Goal: Entertainment & Leisure: Browse casually

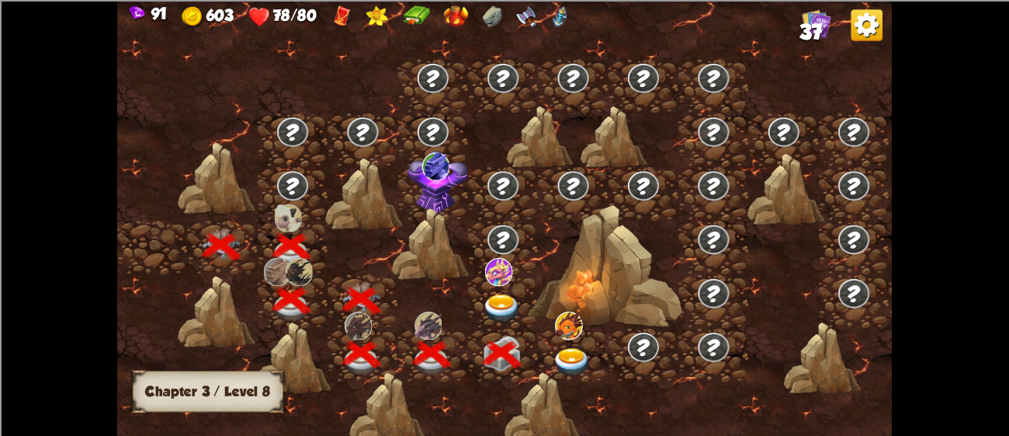
click at [496, 295] on img at bounding box center [502, 308] width 39 height 29
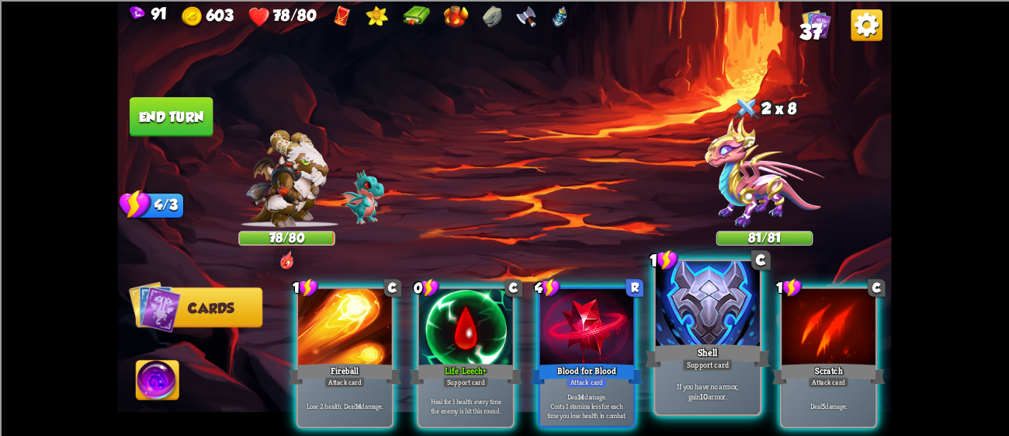
click at [665, 303] on div at bounding box center [708, 305] width 104 height 88
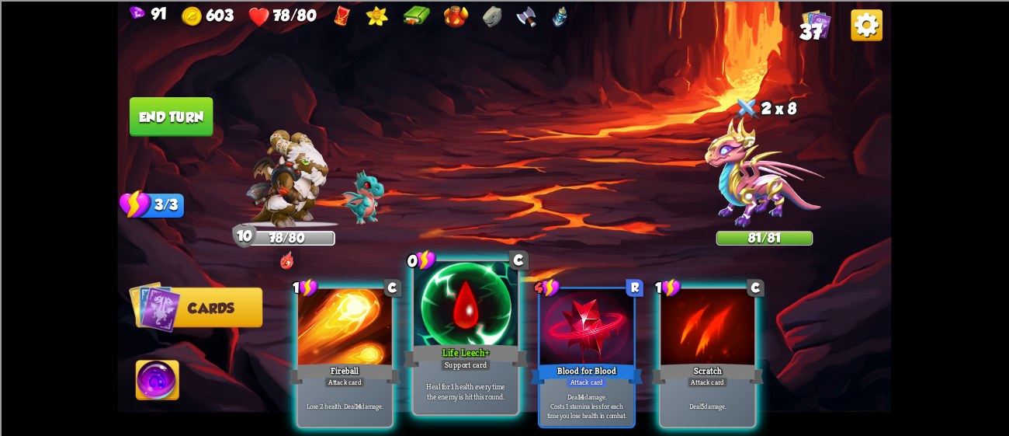
click at [475, 305] on div at bounding box center [466, 305] width 104 height 88
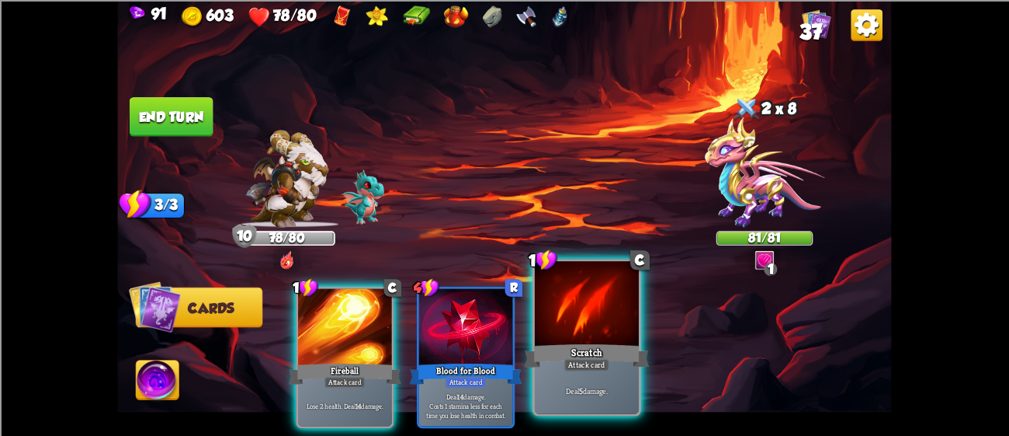
click at [596, 317] on div at bounding box center [587, 305] width 104 height 88
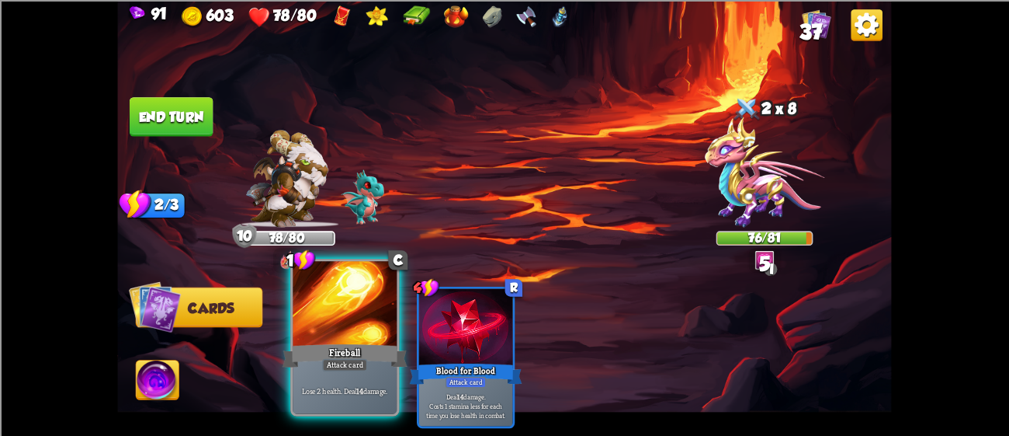
click at [373, 318] on div at bounding box center [345, 305] width 104 height 88
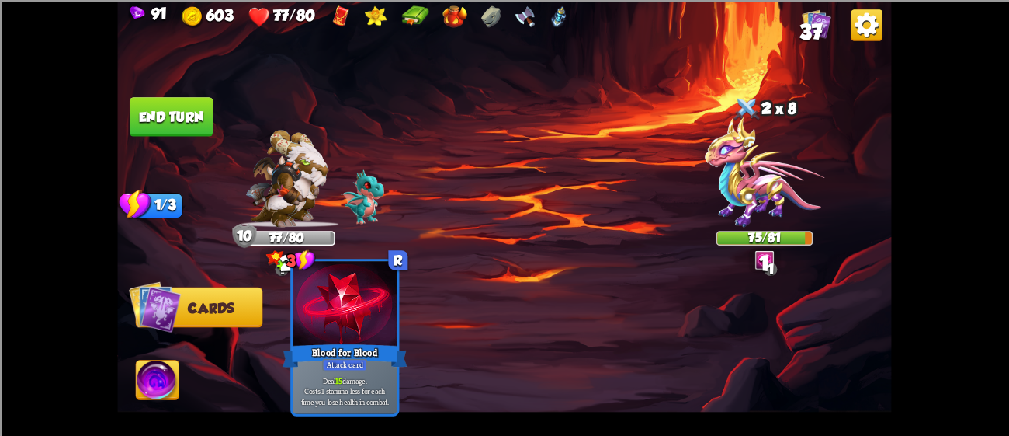
click at [370, 311] on div at bounding box center [345, 305] width 104 height 88
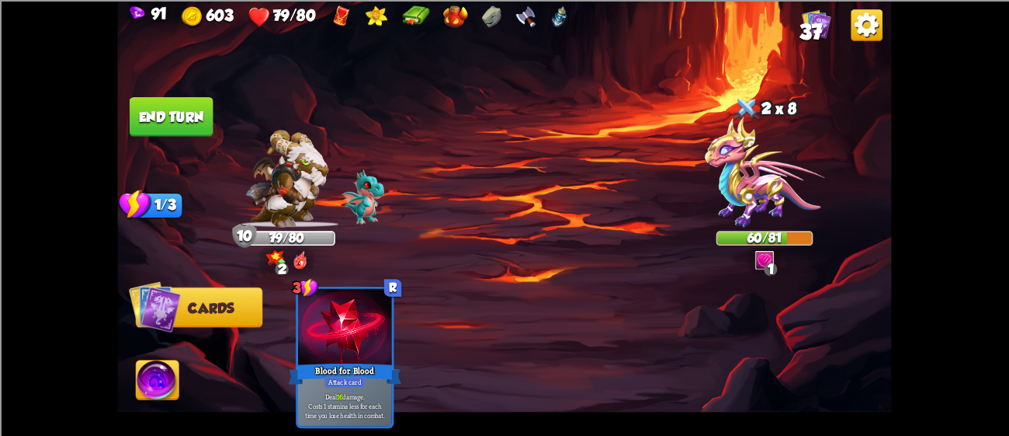
click at [193, 113] on button "End turn" at bounding box center [172, 117] width 84 height 40
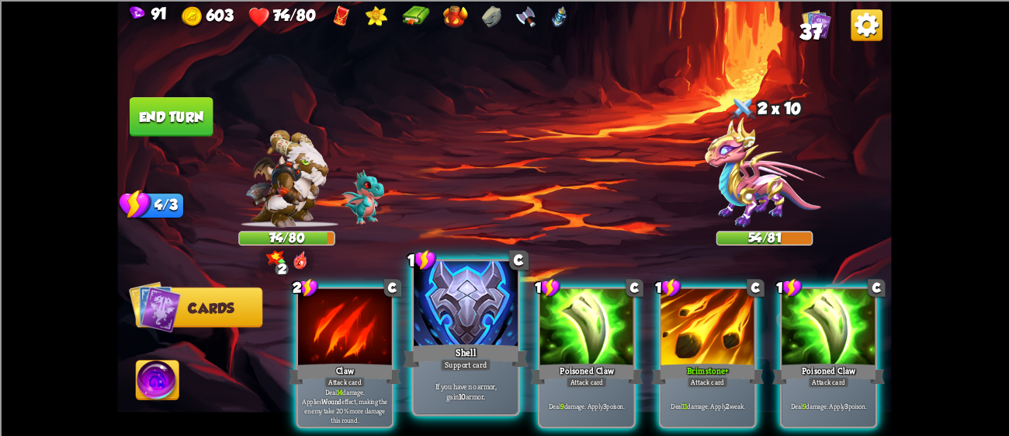
click at [500, 311] on div at bounding box center [466, 305] width 104 height 88
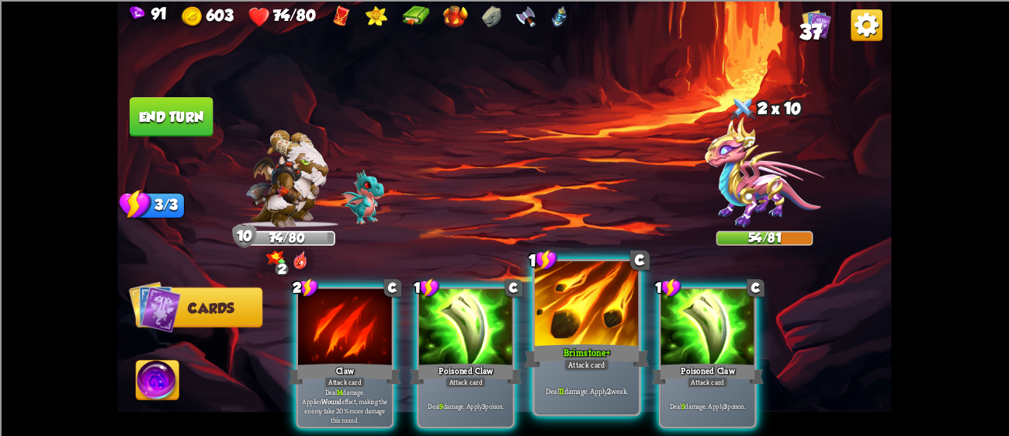
click at [602, 320] on div at bounding box center [587, 305] width 104 height 88
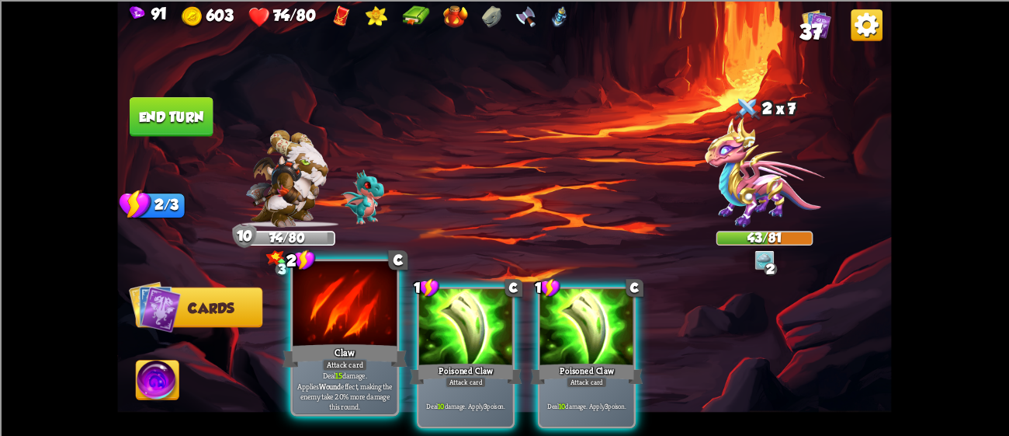
click at [363, 311] on div at bounding box center [345, 305] width 104 height 88
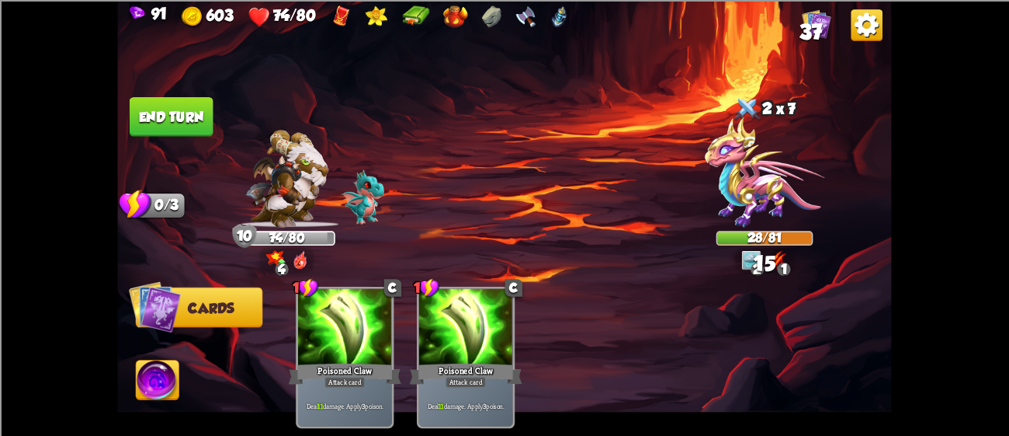
click at [160, 102] on button "End turn" at bounding box center [172, 117] width 84 height 40
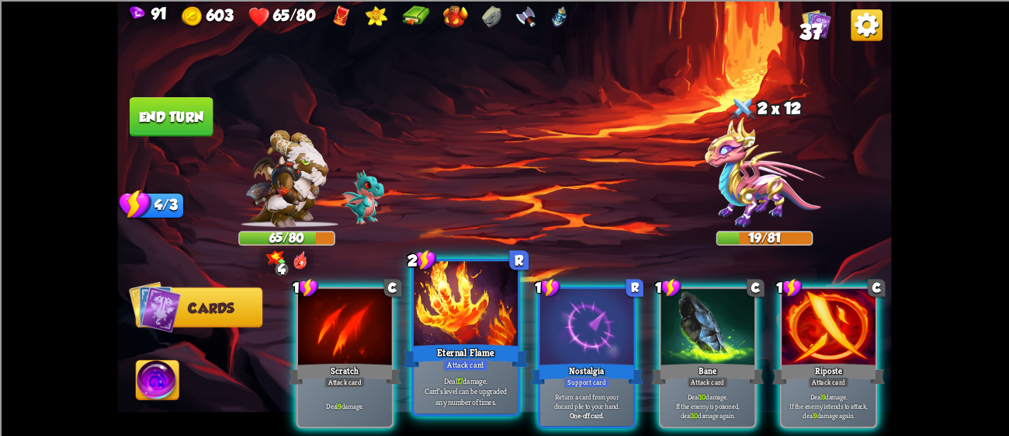
click at [447, 308] on div at bounding box center [466, 305] width 104 height 88
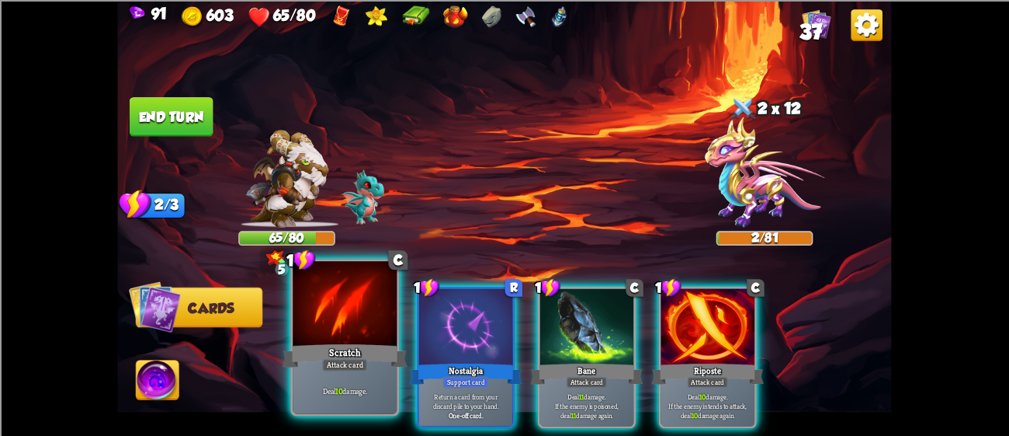
click at [348, 316] on div at bounding box center [345, 305] width 104 height 88
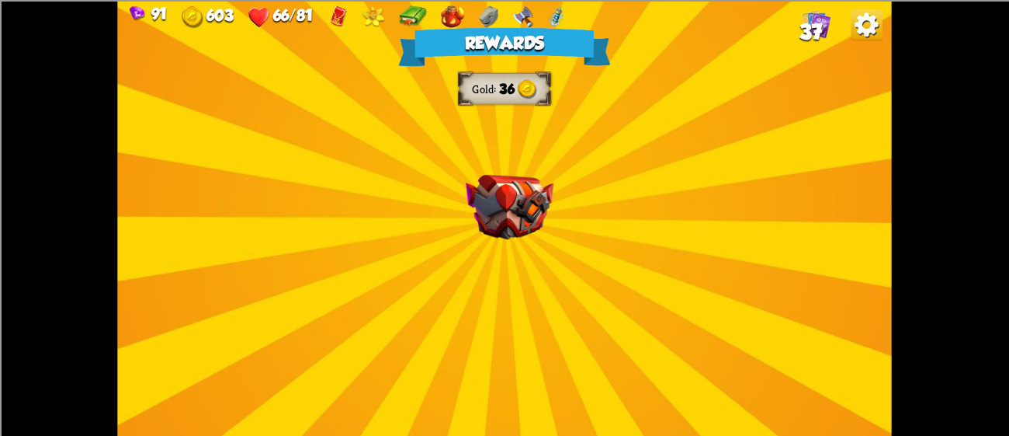
click at [483, 193] on img at bounding box center [510, 206] width 88 height 65
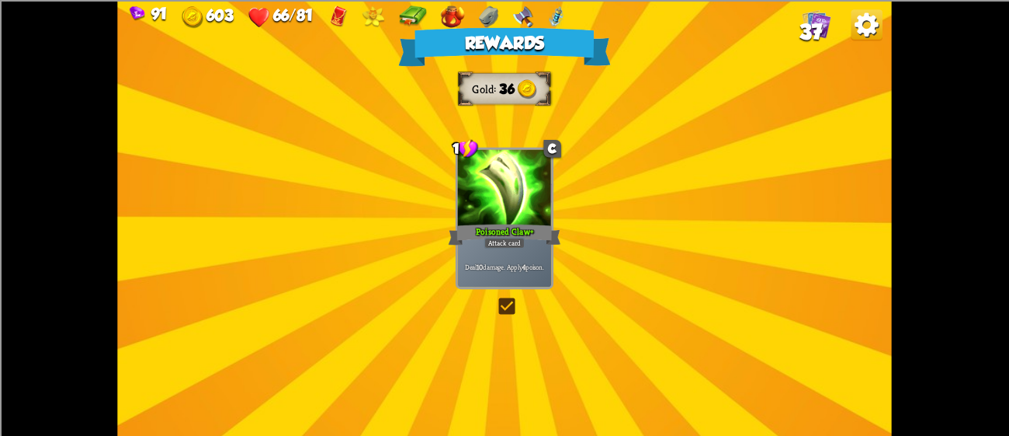
click at [483, 193] on div at bounding box center [505, 188] width 94 height 79
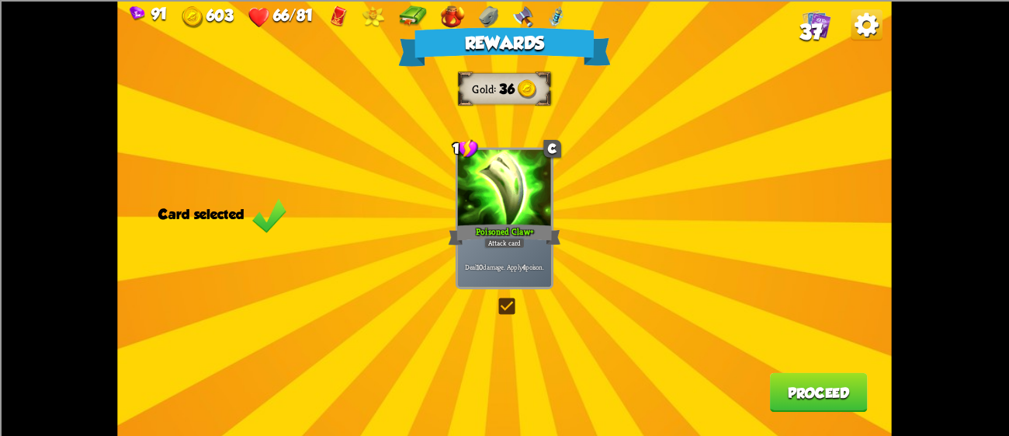
click at [848, 399] on button "Proceed" at bounding box center [819, 392] width 98 height 40
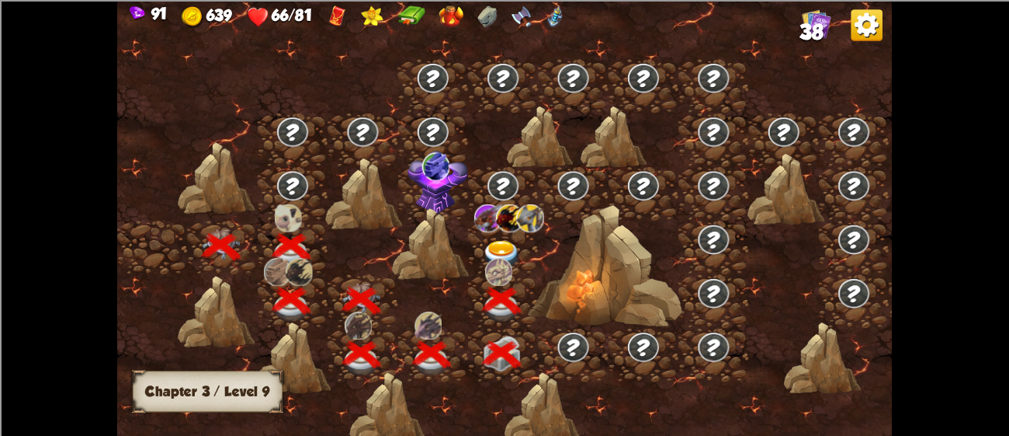
click at [494, 250] on img at bounding box center [502, 255] width 39 height 29
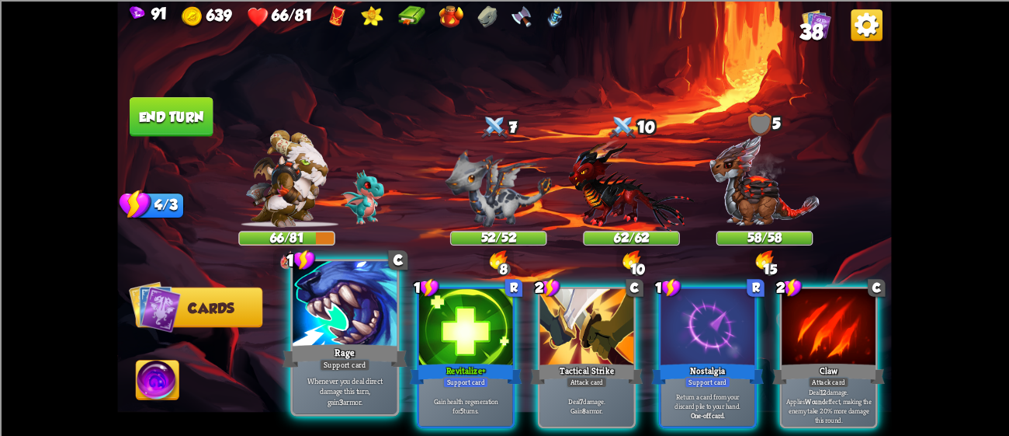
click at [355, 319] on div at bounding box center [345, 305] width 104 height 88
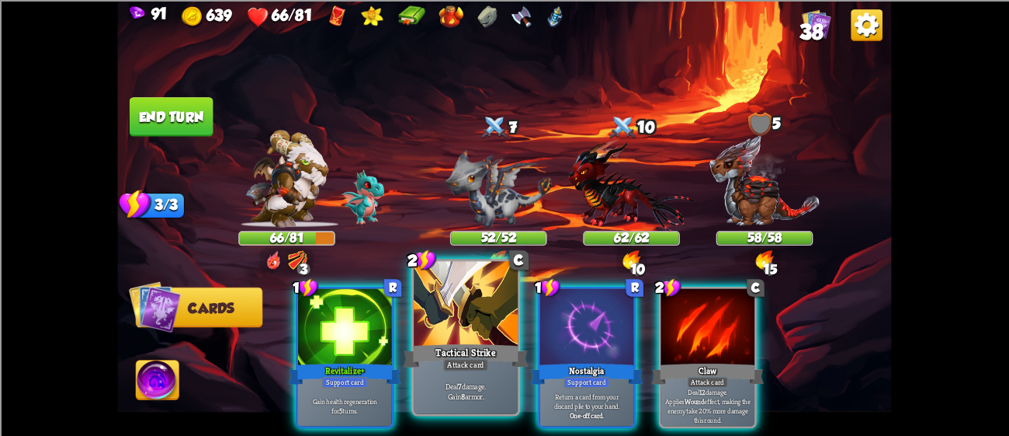
click at [467, 331] on div at bounding box center [466, 305] width 104 height 88
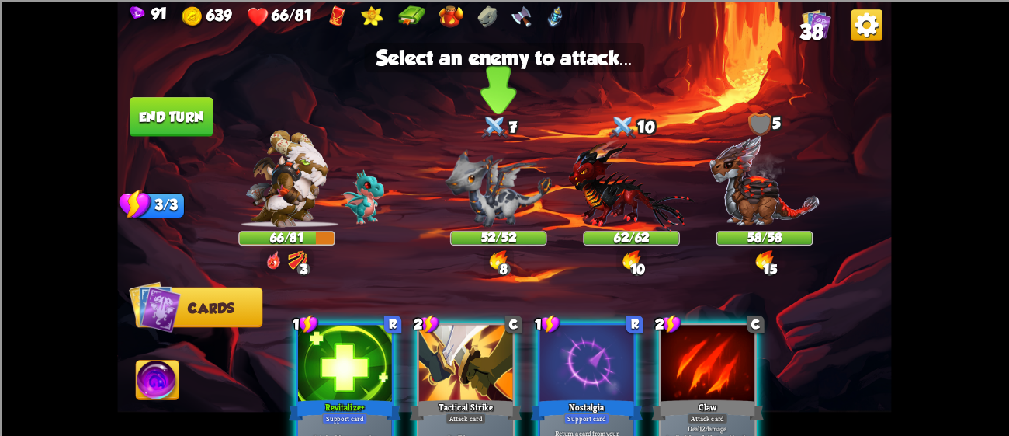
click at [488, 186] on img at bounding box center [499, 188] width 106 height 78
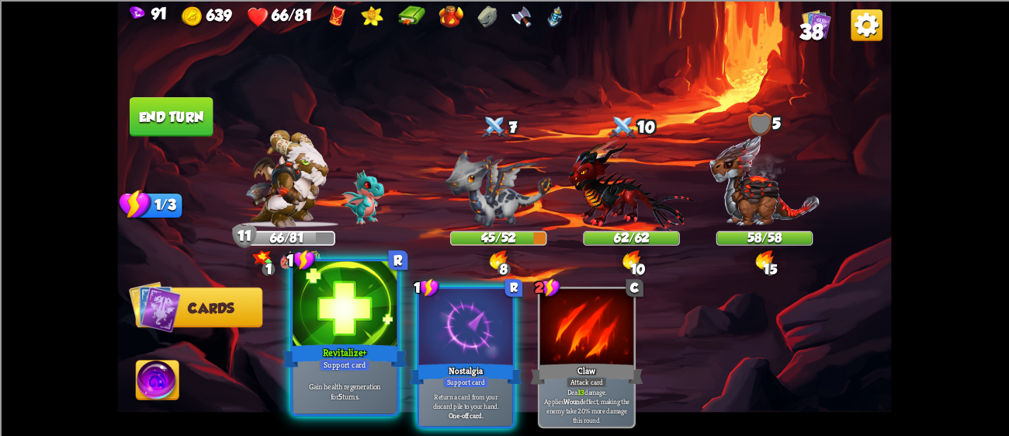
click at [363, 311] on div at bounding box center [345, 305] width 104 height 88
